Goal: Task Accomplishment & Management: Use online tool/utility

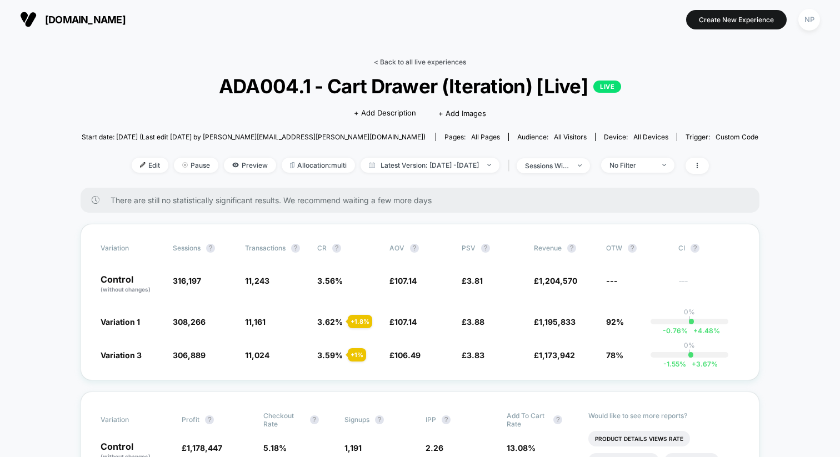
click at [430, 59] on link "< Back to all live experiences" at bounding box center [420, 62] width 92 height 8
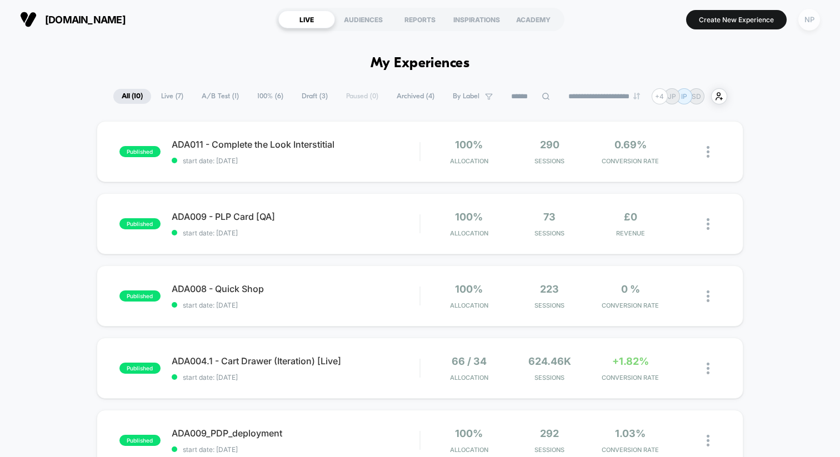
click at [806, 14] on div "NP" at bounding box center [809, 20] width 22 height 22
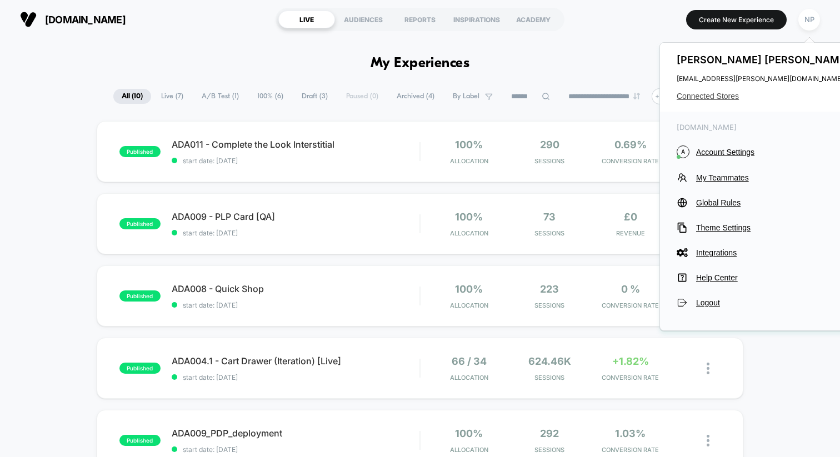
click at [706, 96] on span "Connected Stores" at bounding box center [764, 96] width 176 height 9
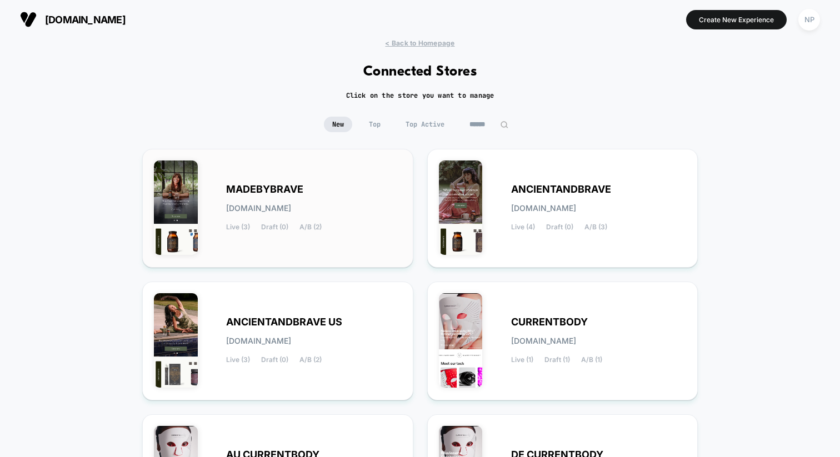
click at [305, 180] on div "MADEBYBRAVE [DOMAIN_NAME] Live (3) Draft (0) A/B (2)" at bounding box center [278, 209] width 248 height 96
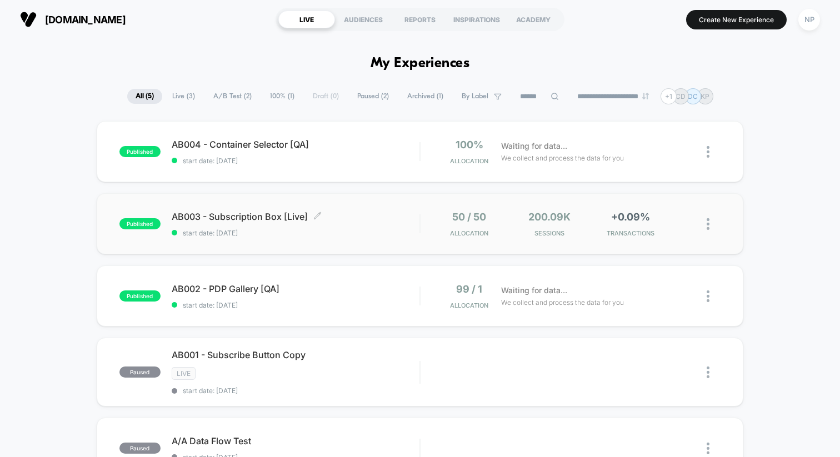
click at [371, 229] on span "start date: [DATE]" at bounding box center [296, 233] width 248 height 8
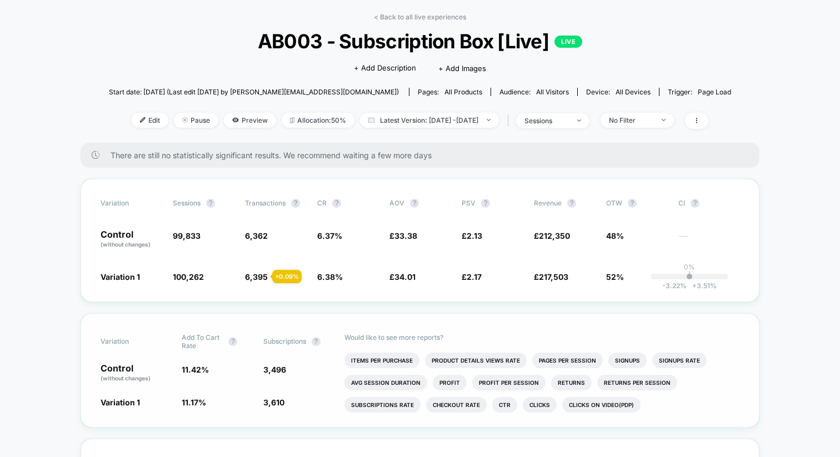
scroll to position [11, 0]
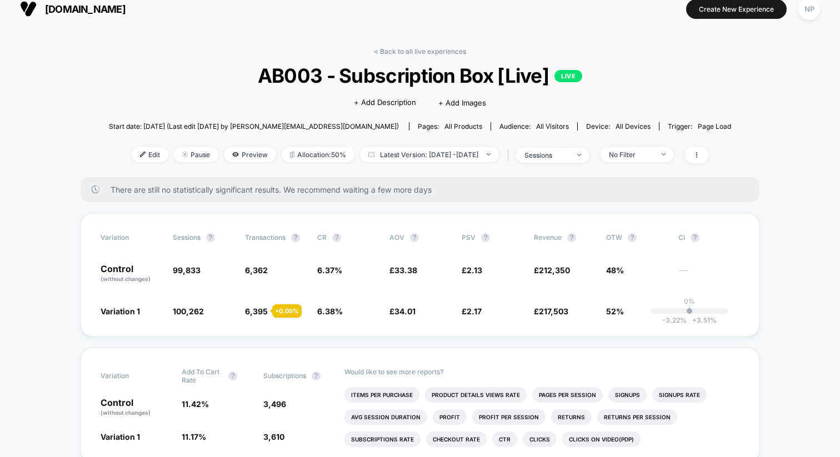
click at [569, 144] on div "< Back to all live experiences AB003 - Subscription Box [Live] LIVE Click to ed…" at bounding box center [420, 112] width 622 height 130
click at [568, 157] on div "sessions" at bounding box center [546, 155] width 44 height 8
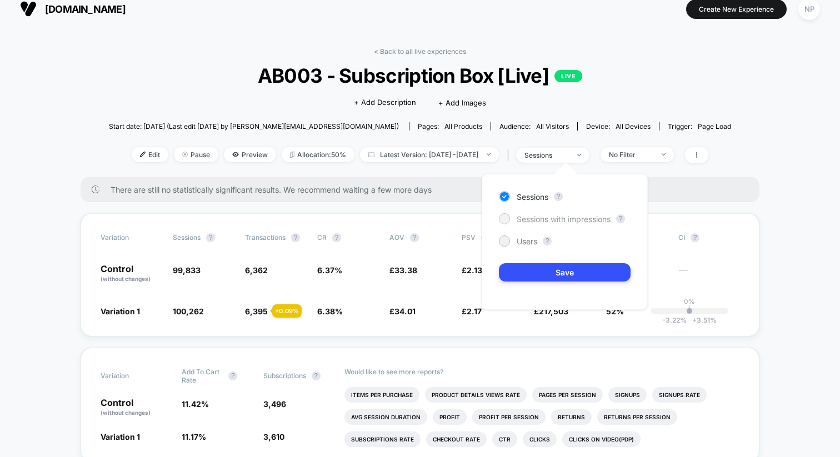
click at [545, 219] on span "Sessions with impressions" at bounding box center [564, 218] width 94 height 9
click at [545, 273] on button "Save" at bounding box center [565, 272] width 132 height 18
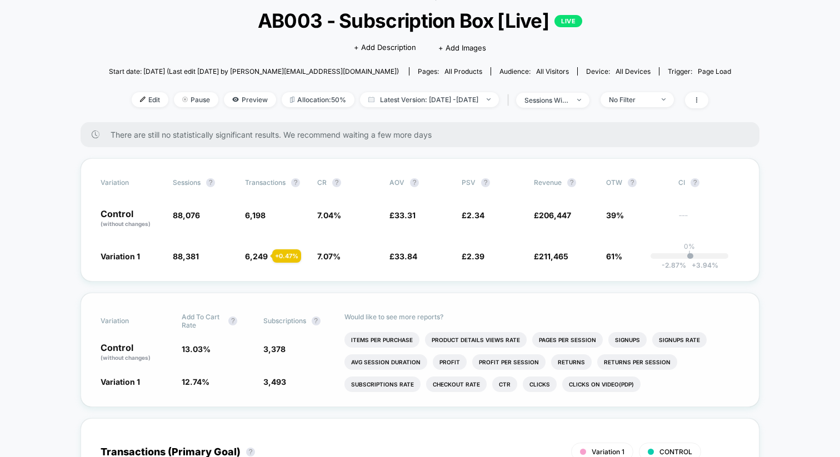
scroll to position [47, 0]
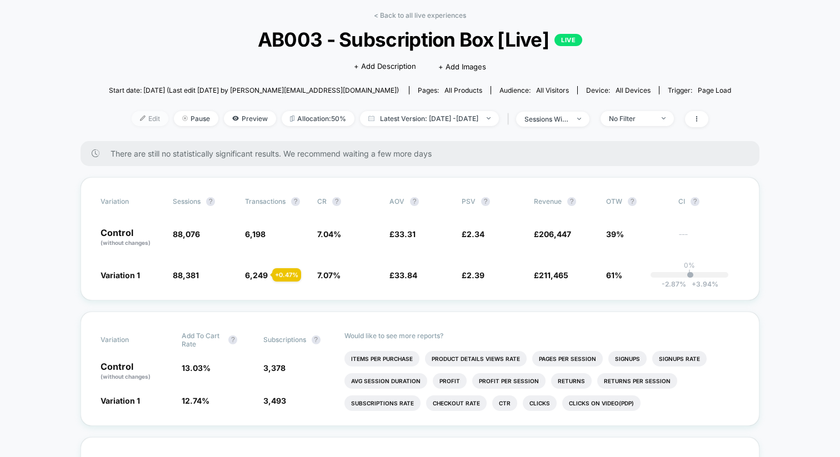
click at [134, 119] on span "Edit" at bounding box center [150, 118] width 37 height 15
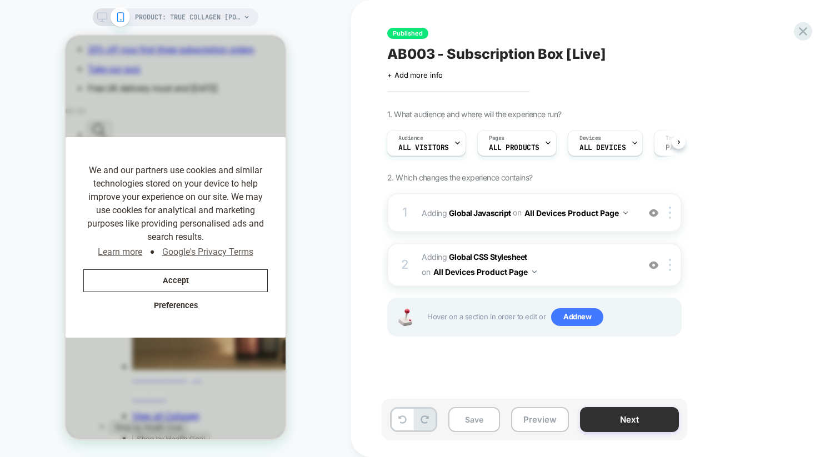
scroll to position [0, 422]
click at [618, 420] on button "Next" at bounding box center [629, 419] width 99 height 25
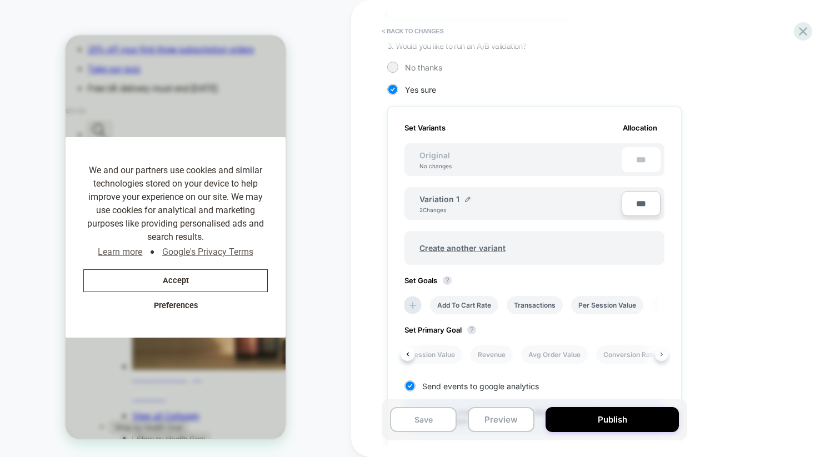
scroll to position [0, 0]
click at [615, 354] on li "Subscriptions" at bounding box center [604, 354] width 58 height 18
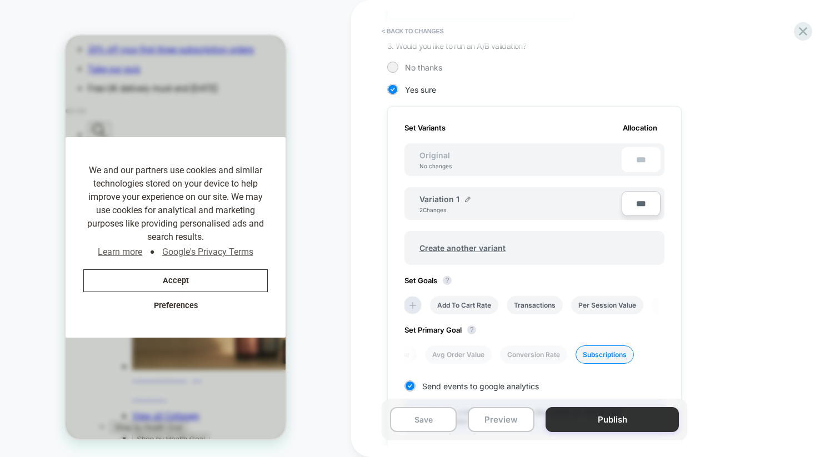
click at [587, 423] on button "Publish" at bounding box center [611, 419] width 133 height 25
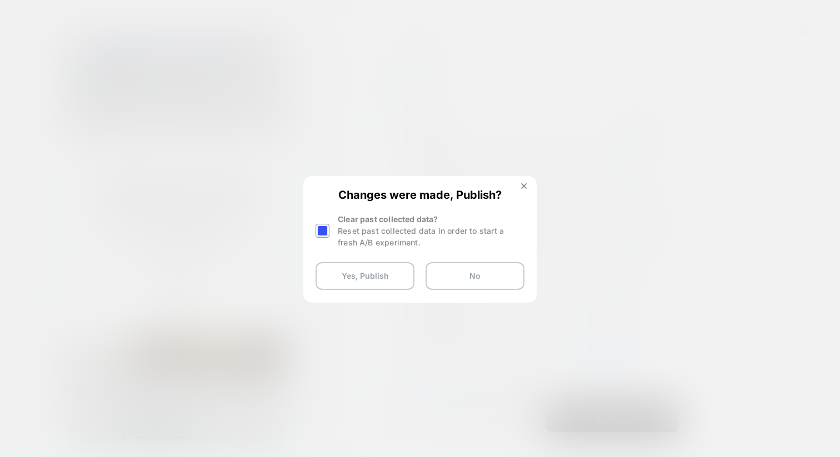
click at [325, 230] on div at bounding box center [322, 231] width 14 height 14
click at [393, 277] on button "Yes, Publish" at bounding box center [364, 276] width 99 height 28
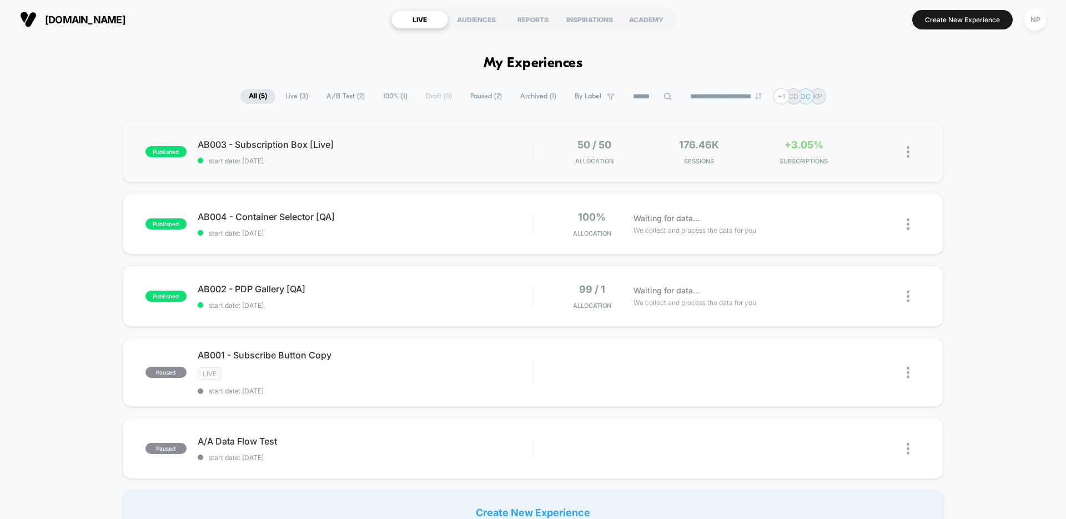
click at [514, 139] on span "AB003 - Subscription Box [Live]" at bounding box center [365, 144] width 335 height 11
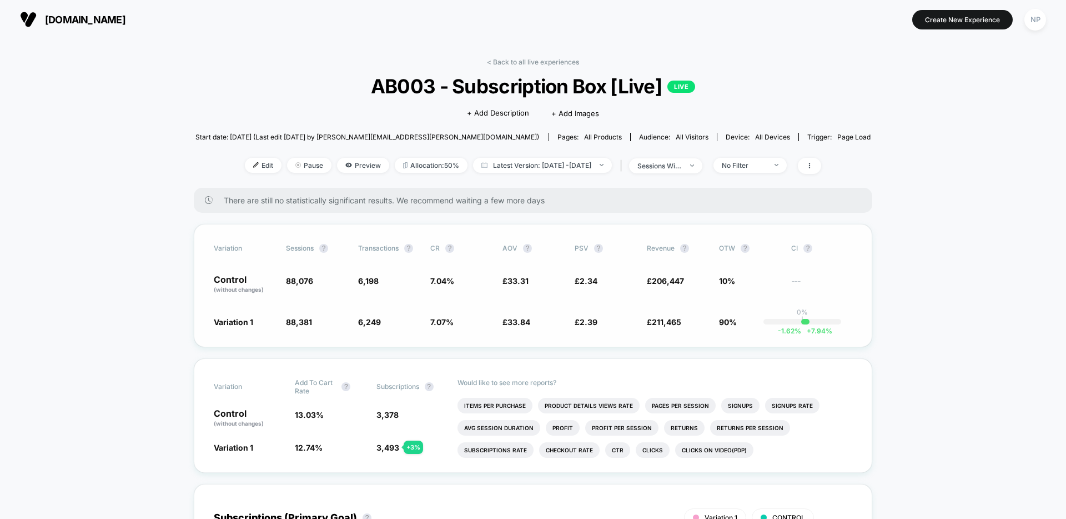
click at [304, 279] on span "88,076" at bounding box center [299, 280] width 27 height 9
copy span "88,076"
click at [297, 319] on span "88,381" at bounding box center [299, 321] width 26 height 9
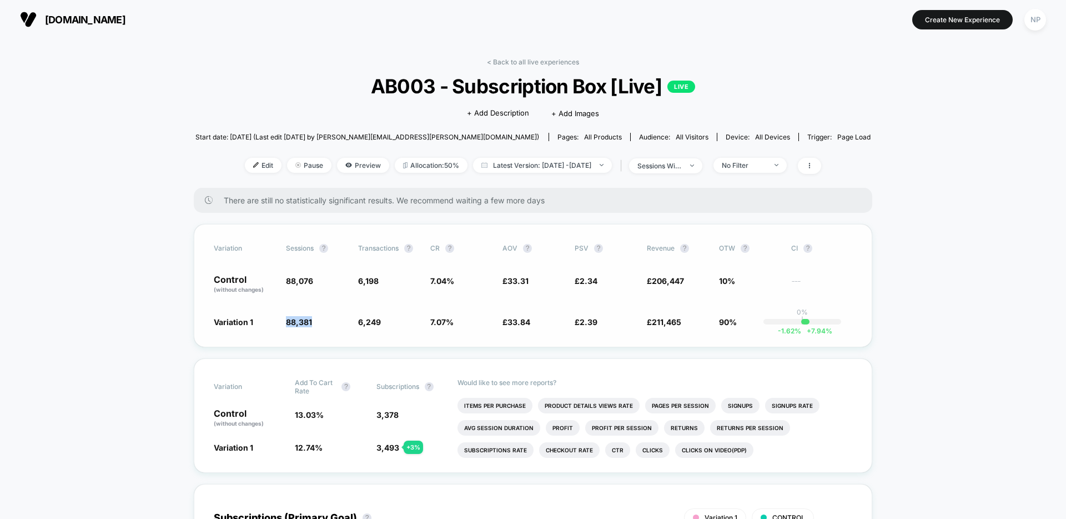
copy span "88,381"
click at [374, 284] on span "6,198" at bounding box center [368, 280] width 21 height 9
click at [392, 411] on span "3,378" at bounding box center [388, 414] width 22 height 9
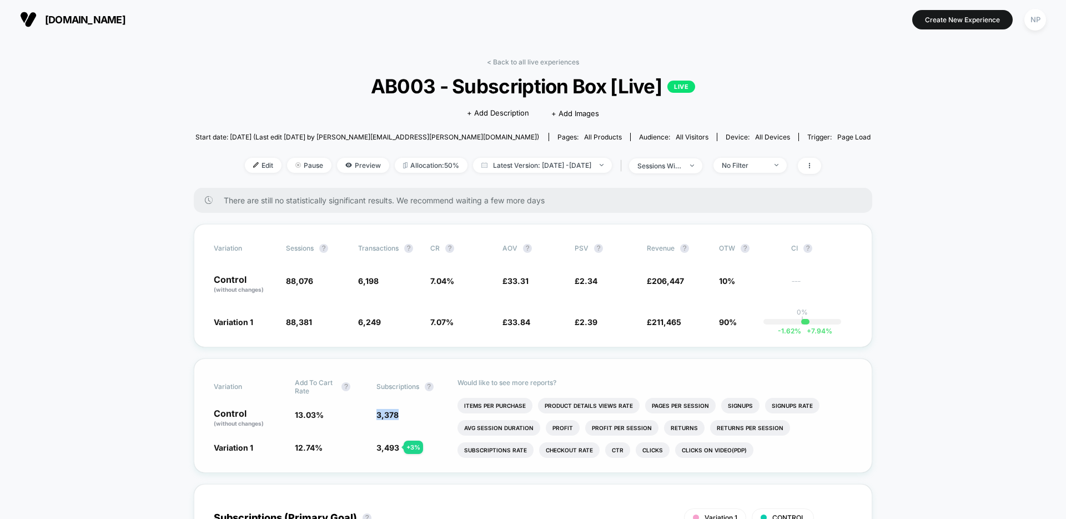
copy span "3,378"
click at [387, 445] on span "3,493" at bounding box center [388, 447] width 23 height 9
copy span "3,493"
